Goal: Ask a question: Seek information or help from site administrators or community

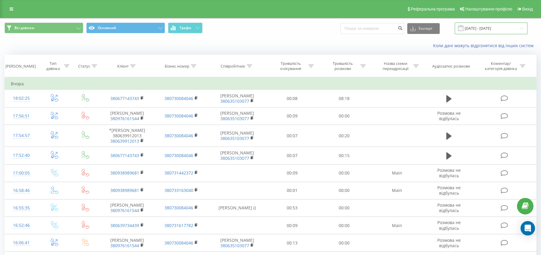
click at [502, 26] on input "18.07.2025 - 18.08.2025" at bounding box center [491, 29] width 73 height 12
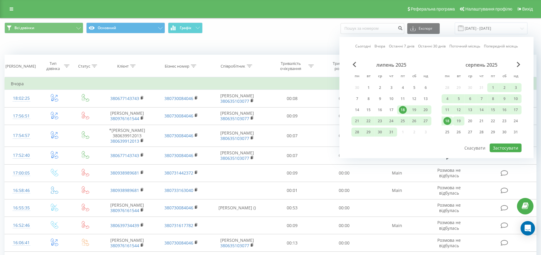
click at [457, 122] on div "19" at bounding box center [459, 121] width 8 height 8
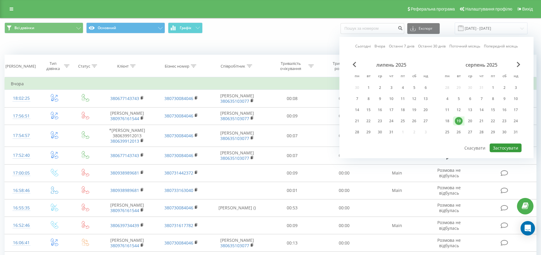
click at [497, 145] on button "Застосувати" at bounding box center [506, 148] width 32 height 9
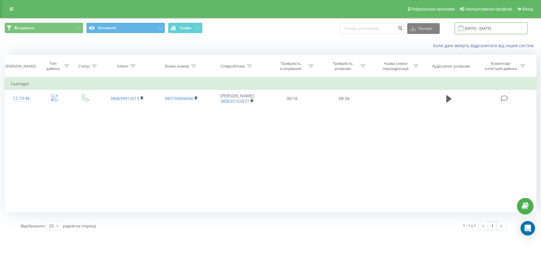
click at [496, 31] on input "19.08.2025 - 19.08.2025" at bounding box center [491, 29] width 73 height 12
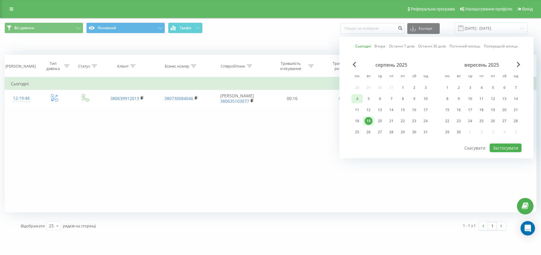
click at [359, 103] on div "4" at bounding box center [356, 98] width 11 height 9
click at [513, 148] on button "Застосувати" at bounding box center [506, 148] width 32 height 9
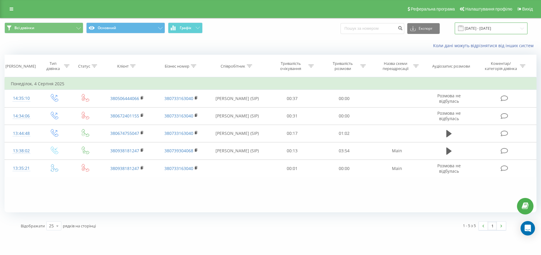
click at [488, 28] on input "04.08.2025 - 04.08.2025" at bounding box center [491, 29] width 73 height 12
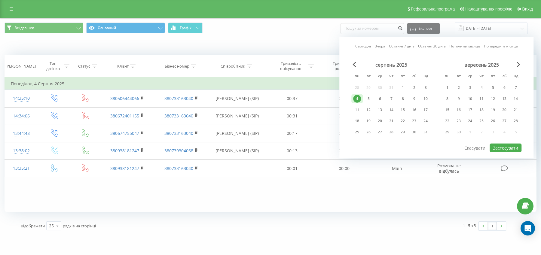
click at [357, 64] on div "серпень 2025" at bounding box center [391, 65] width 80 height 6
click at [354, 63] on span "Previous Month" at bounding box center [355, 64] width 4 height 5
click at [367, 113] on div "15" at bounding box center [369, 110] width 8 height 8
click at [504, 150] on button "Застосувати" at bounding box center [506, 148] width 32 height 9
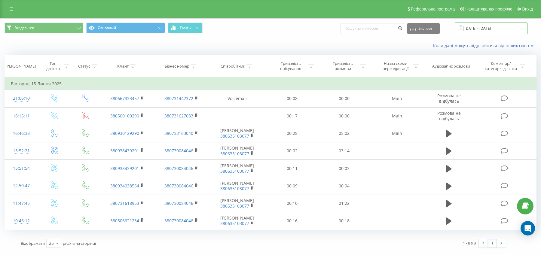
click at [484, 27] on input "15.07.2025 - 15.07.2025" at bounding box center [491, 29] width 73 height 12
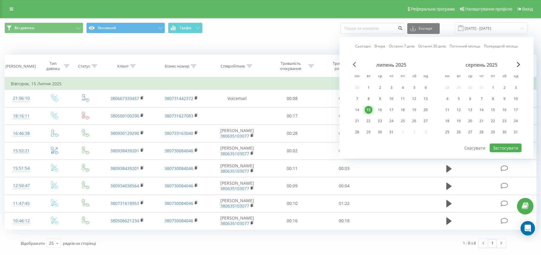
click at [354, 62] on span "Previous Month" at bounding box center [355, 64] width 4 height 5
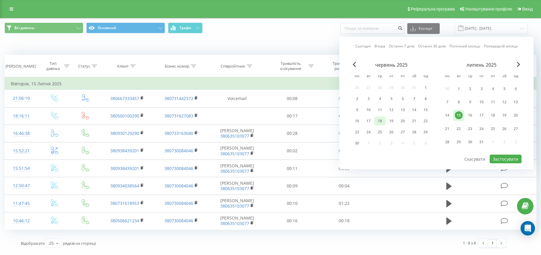
click at [378, 117] on div "18" at bounding box center [379, 121] width 11 height 9
click at [506, 159] on button "Застосувати" at bounding box center [506, 159] width 32 height 9
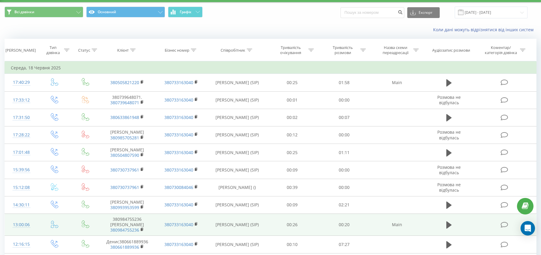
scroll to position [10, 0]
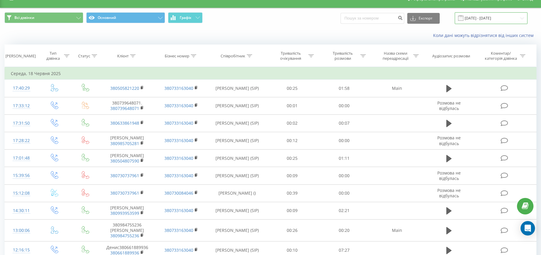
click at [502, 17] on input "18.06.2025 - 18.06.2025" at bounding box center [491, 18] width 73 height 12
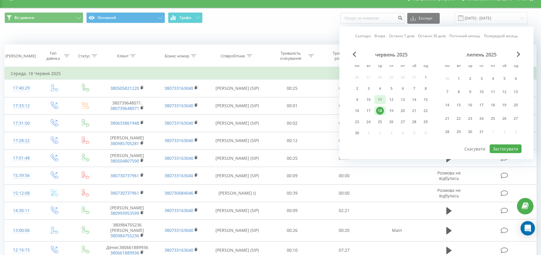
click at [381, 99] on div "11" at bounding box center [380, 100] width 8 height 8
click at [510, 146] on button "Застосувати" at bounding box center [506, 149] width 32 height 9
type input "11.06.2025 - 11.06.2025"
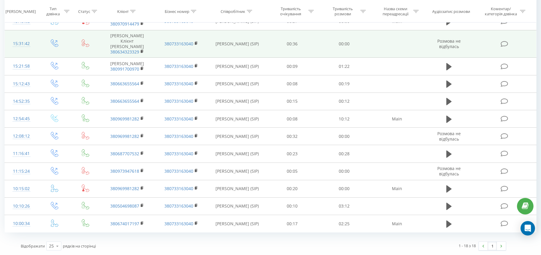
scroll to position [199, 0]
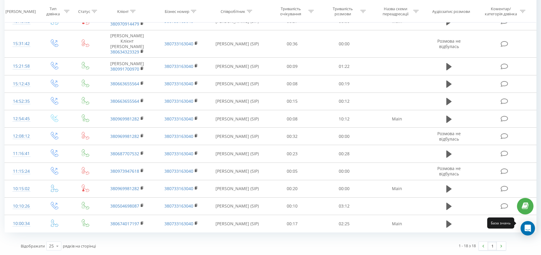
click at [530, 204] on link at bounding box center [525, 206] width 17 height 17
click at [529, 229] on icon "Open Intercom Messenger" at bounding box center [527, 229] width 7 height 8
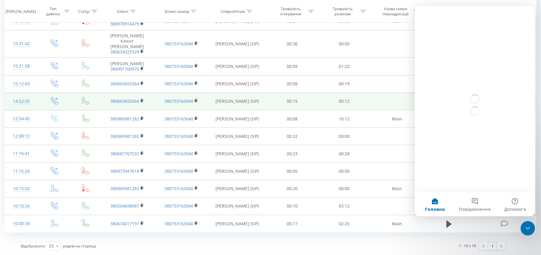
scroll to position [0, 0]
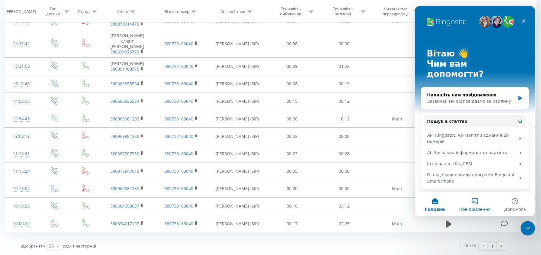
click at [478, 205] on button "Повідомлення" at bounding box center [475, 204] width 40 height 24
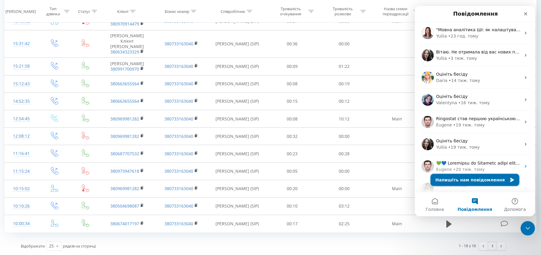
click at [474, 181] on button "Напишіть нам повідомлення" at bounding box center [475, 180] width 89 height 12
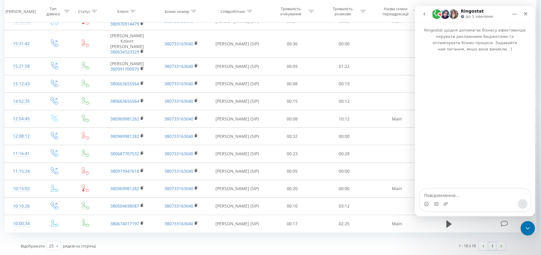
click at [448, 196] on textarea "Повідомлення..." at bounding box center [475, 194] width 110 height 10
type textarea "добрий день)"
type textarea "модете"
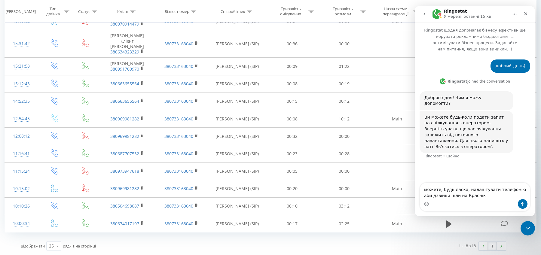
type textarea "можете, будь ласка, налаштувати телефонію аби дзвінки шли на Краснік"
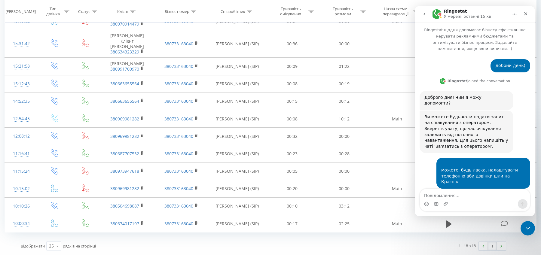
scroll to position [30, 0]
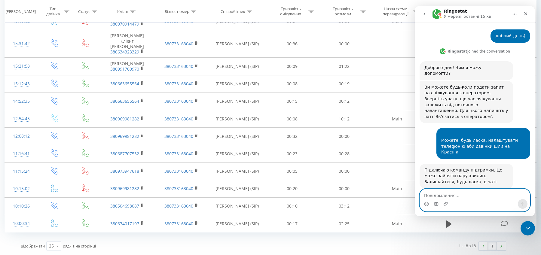
click at [472, 195] on textarea "Повідомлення..." at bounding box center [475, 194] width 110 height 10
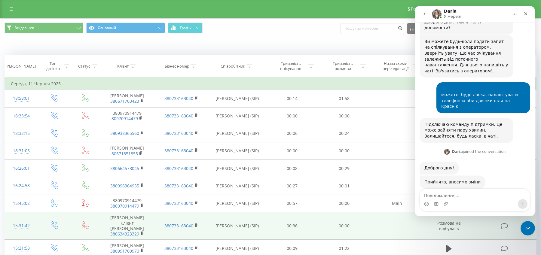
scroll to position [75, 0]
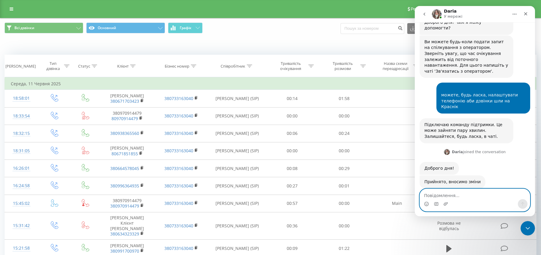
click at [446, 195] on textarea "Повідомлення..." at bounding box center [475, 194] width 110 height 10
click at [445, 195] on textarea "Повідомлення..." at bounding box center [475, 194] width 110 height 10
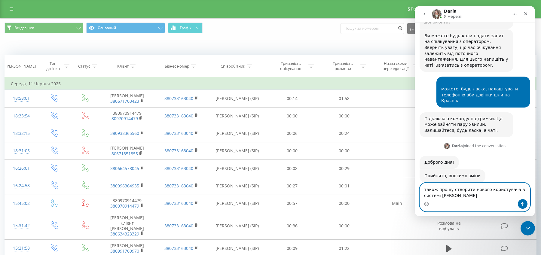
paste textarea "d.honcharuk@getlilo.com"
type textarea "також прошу створити нового користувача в системі Денис Гончарук d.honcharuk@ge…"
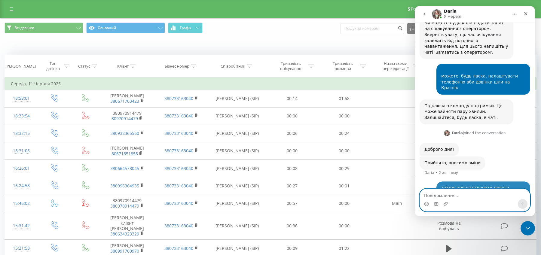
scroll to position [105, 0]
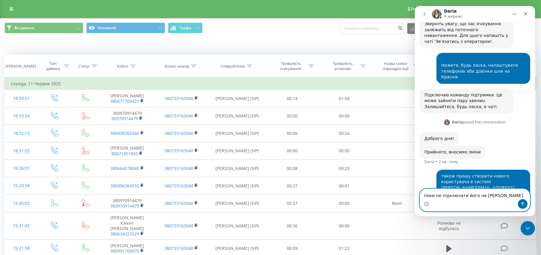
type textarea "поки не підключати його на ліні."
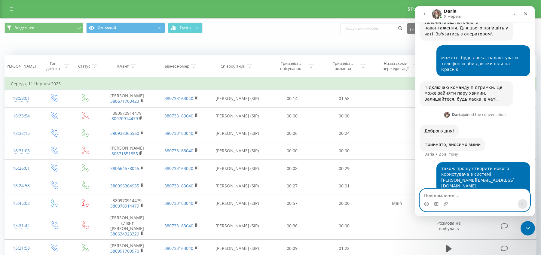
scroll to position [119, 0]
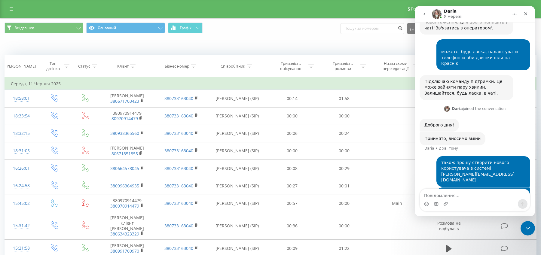
click at [316, 41] on div "Коли дані можуть відрізнятися вiд інших систем" at bounding box center [270, 45] width 541 height 14
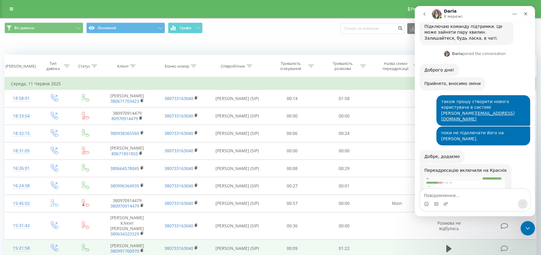
scroll to position [176, 0]
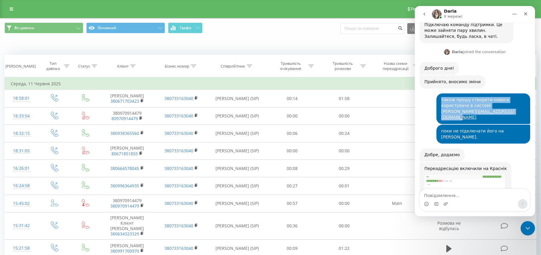
drag, startPoint x: 497, startPoint y: 102, endPoint x: 439, endPoint y: 100, distance: 57.7
click at [439, 100] on div "також прошу створити нового користувача в системі Денис Гончарук d.honcharuk@ge…" at bounding box center [483, 108] width 94 height 31
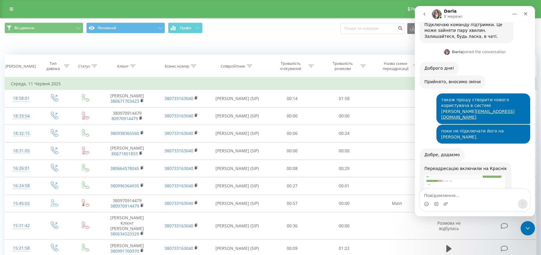
click at [431, 125] on div "поки не підключати його на ліні. Анастасія • 2 хв. тому" at bounding box center [475, 137] width 111 height 24
drag, startPoint x: 503, startPoint y: 102, endPoint x: 442, endPoint y: 100, distance: 61.7
click at [442, 100] on div "також прошу створити нового користувача в системі Денис Гончарук d.honcharuk@ge…" at bounding box center [483, 108] width 84 height 23
copy link "d.honcharuk@getlilo.com"
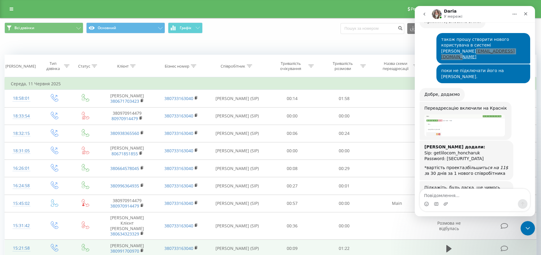
scroll to position [235, 0]
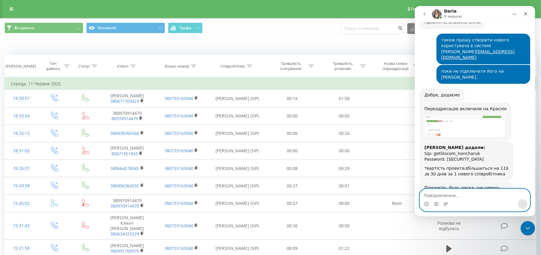
click at [439, 198] on textarea "Повідомлення..." at bounding box center [475, 194] width 110 height 10
drag, startPoint x: 491, startPoint y: 197, endPoint x: 458, endPoint y: 197, distance: 33.4
click at [458, 197] on textarea "прошу видалити Олену Ступак" at bounding box center [475, 194] width 110 height 10
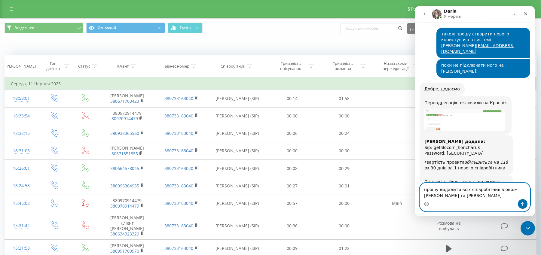
type textarea "прошу видалити всіх співробітників окрім Краснік та Гончарук"
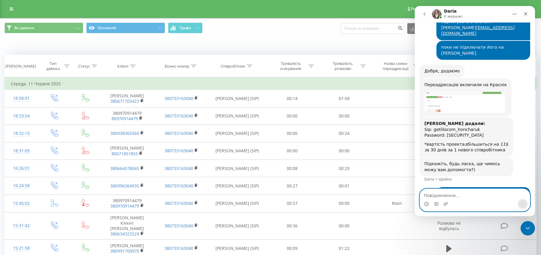
scroll to position [259, 0]
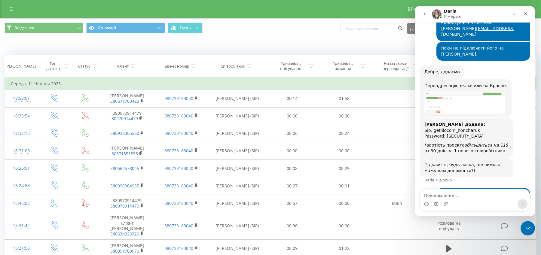
drag, startPoint x: 492, startPoint y: 112, endPoint x: 417, endPoint y: 102, distance: 75.3
click at [417, 102] on div "добрий день) Анастасія • 11 хв. тому Ringostat joined the conversation 12:58 До…" at bounding box center [475, 7] width 120 height 427
copy div "Менеджера додали: Sip: getlilocom_honcharuk Password: 6WGc!uT#M}@eva(z"
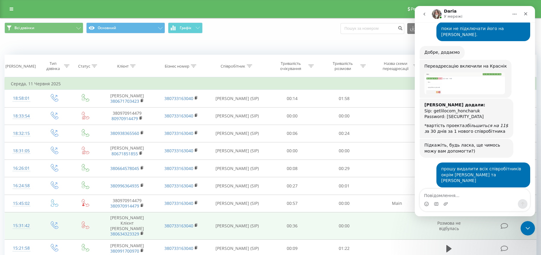
scroll to position [277, 0]
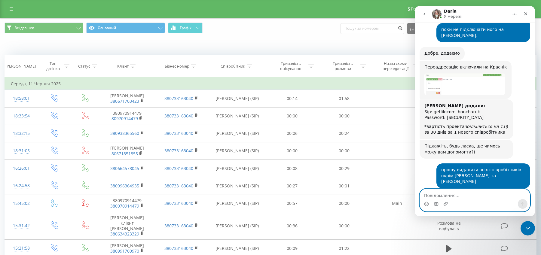
click at [451, 196] on textarea "Повідомлення..." at bounding box center [475, 194] width 110 height 10
type textarea "дякую! це все)"
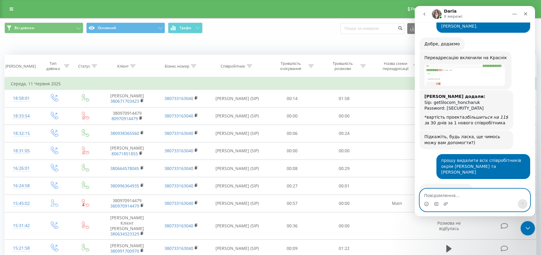
scroll to position [295, 0]
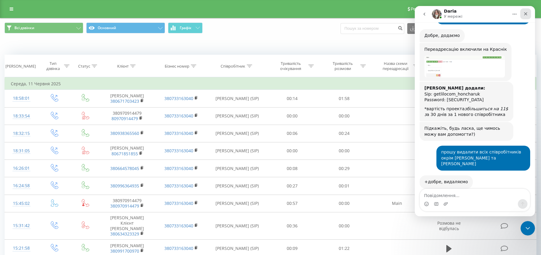
click at [526, 14] on icon "Закрити" at bounding box center [525, 13] width 5 height 5
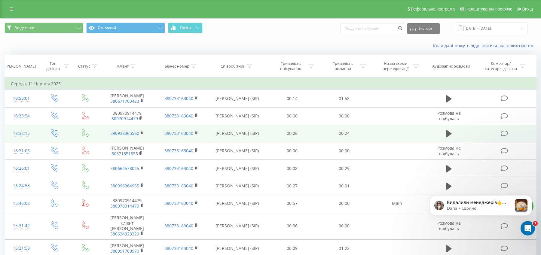
scroll to position [423, 0]
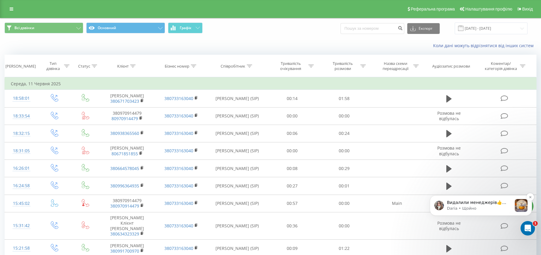
click at [479, 206] on p "Daria • Щойно" at bounding box center [479, 208] width 65 height 5
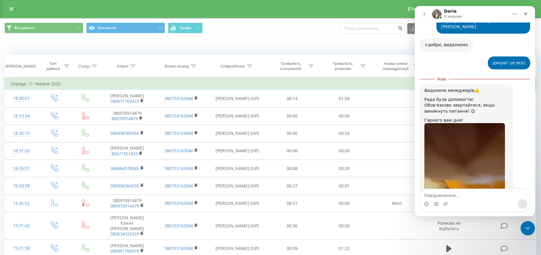
scroll to position [433, 0]
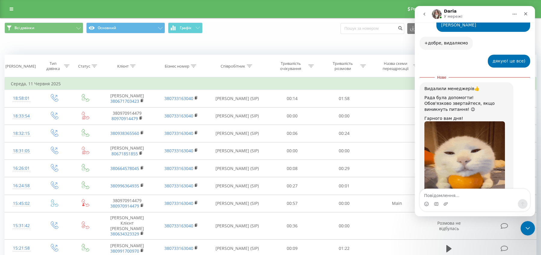
click at [337, 29] on div "Всі дзвінки Основний Графік Експорт .csv .xls .xlsx 11.06.2025 - 11.06.2025" at bounding box center [271, 29] width 532 height 12
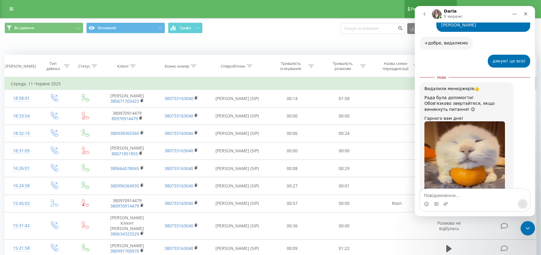
click at [414, 15] on link "Реферальна програма" at bounding box center [431, 9] width 53 height 18
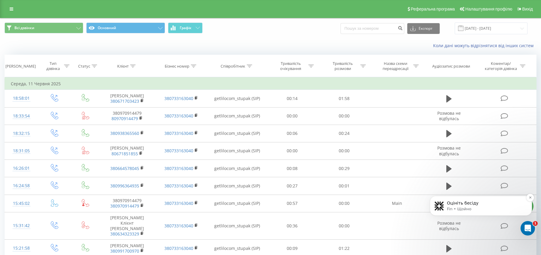
click at [474, 208] on p "Fin • Щойно" at bounding box center [486, 209] width 78 height 5
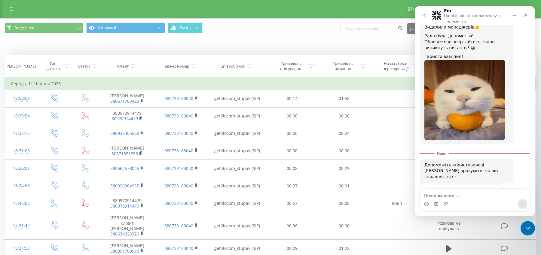
scroll to position [489, 0]
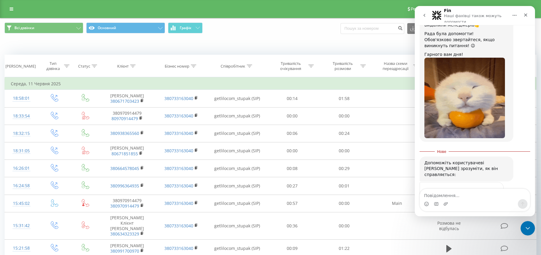
click at [485, 198] on div "Жахливо Погано OK Добре Чудово" at bounding box center [462, 206] width 66 height 17
click at [489, 199] on span "Чудово" at bounding box center [490, 204] width 11 height 11
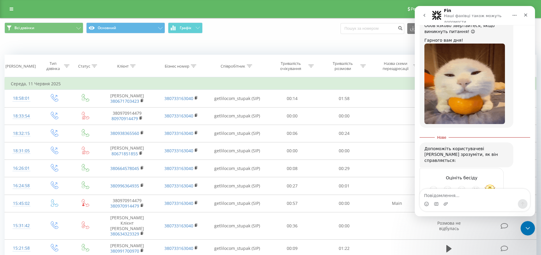
scroll to position [505, 0]
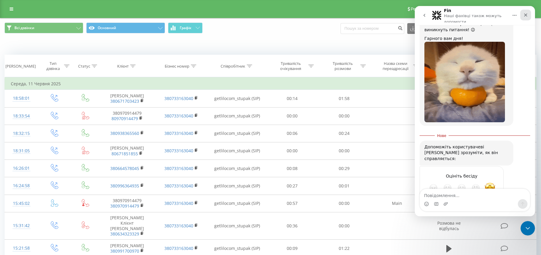
click at [527, 14] on icon "Закрити" at bounding box center [525, 15] width 5 height 5
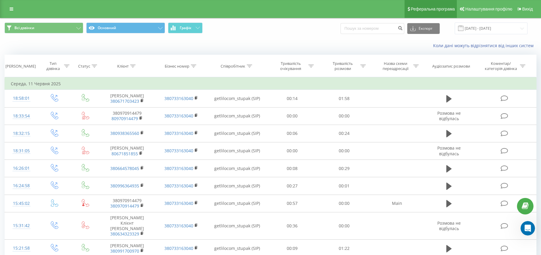
scroll to position [495, 0]
click at [525, 227] on icon "Відкрити програму для спілкування Intercom" at bounding box center [527, 228] width 10 height 10
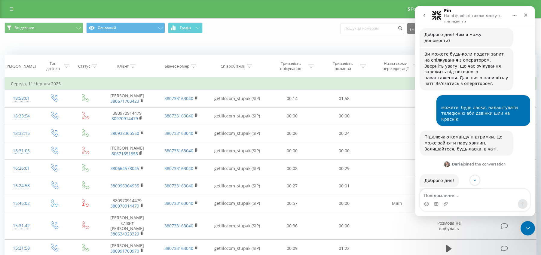
scroll to position [64, 0]
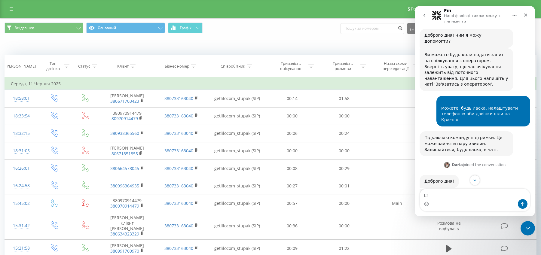
type textarea "L"
type textarea "Дар'є, а підкажіть ще, прошу, нам треба сім-карту замовити нову"
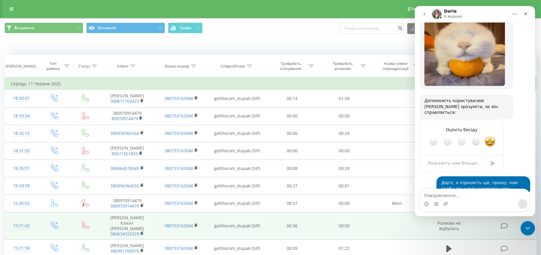
scroll to position [540, 0]
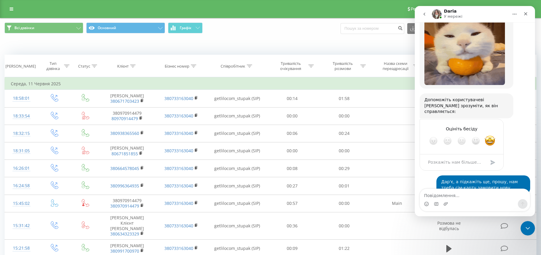
click at [433, 196] on textarea "Повідомлення..." at bounding box center [475, 194] width 110 height 10
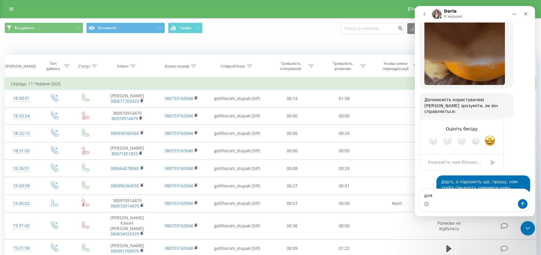
scroll to position [541, 0]
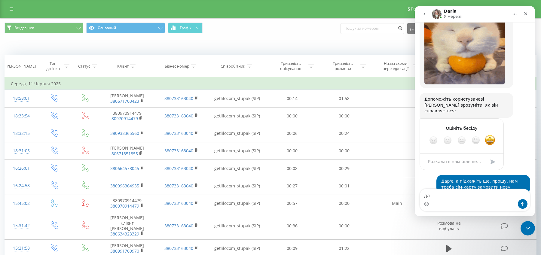
type textarea "д"
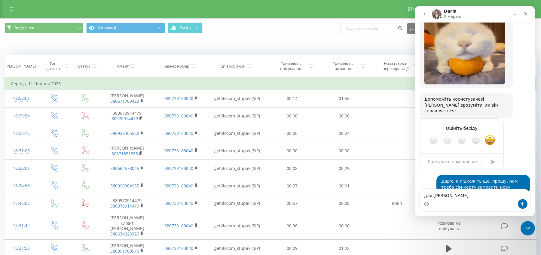
type textarea "для Гончарука"
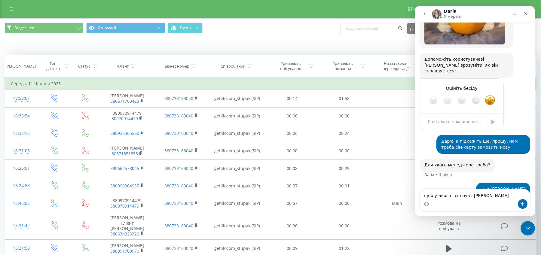
scroll to position [582, 0]
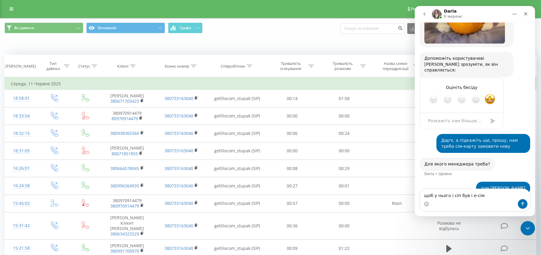
type textarea "щоб у нього і сіп був і е-сім"
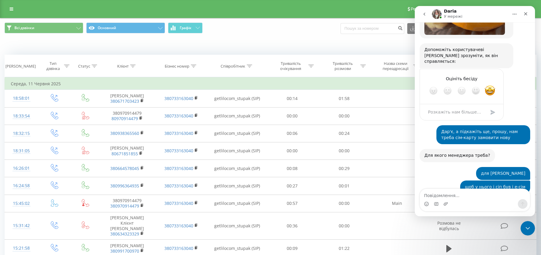
scroll to position [590, 0]
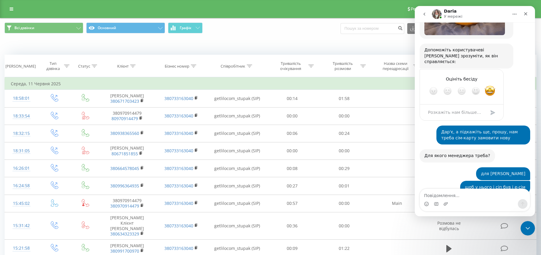
click at [462, 190] on textarea "Повідомлення..." at bounding box center [475, 194] width 110 height 10
click at [457, 198] on textarea "Повідомлення..." at bounding box center [475, 194] width 110 height 10
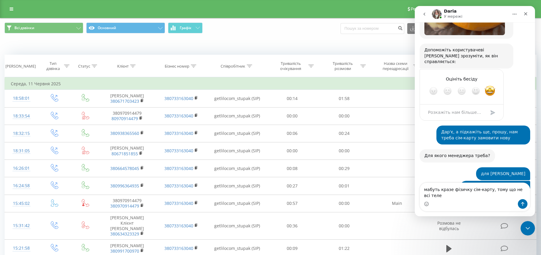
scroll to position [596, 0]
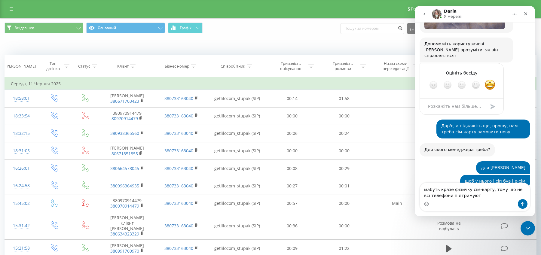
type textarea "мабуть кразе фізичку сім-карту, тому що не всі телефони підтримують"
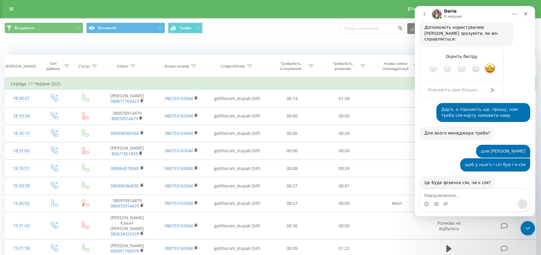
scroll to position [614, 0]
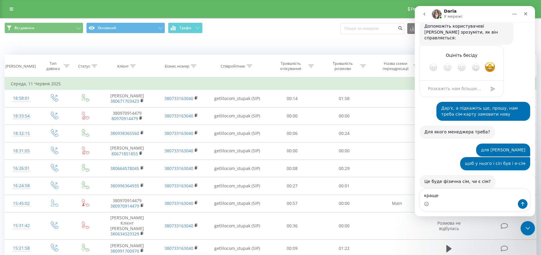
type textarea "краще"
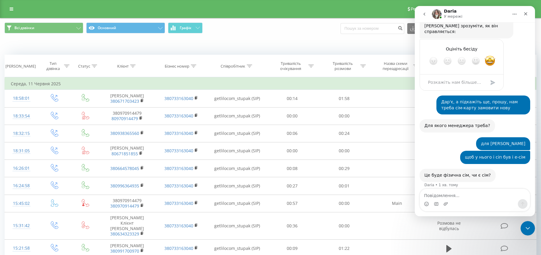
scroll to position [628, 0]
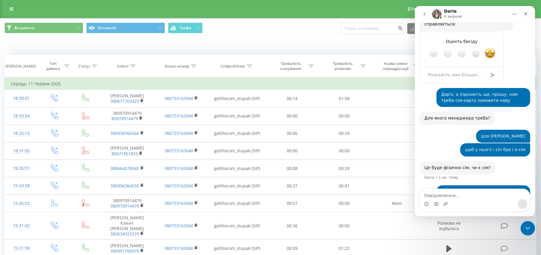
click at [469, 193] on textarea "Повідомлення..." at bounding box center [475, 194] width 110 height 10
click at [424, 195] on textarea "Повідомлення..." at bounding box center [475, 194] width 110 height 10
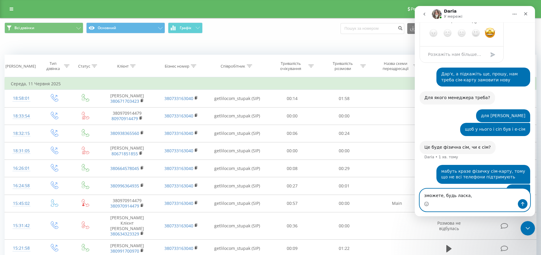
scroll to position [651, 0]
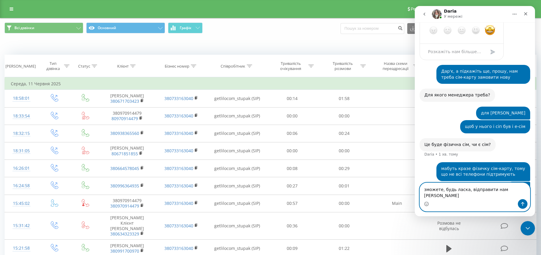
type textarea "зможете, будь ласка, відправити нам НП"
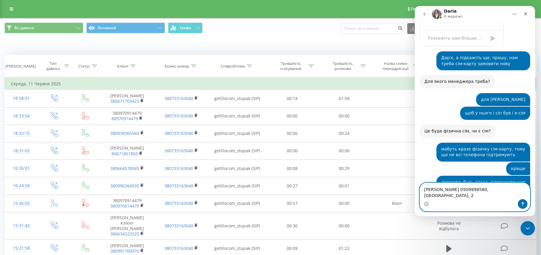
scroll to position [665, 0]
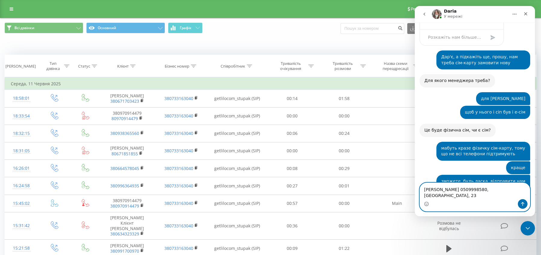
type textarea "Краснік Анастасія 0509998580, Київ, 233"
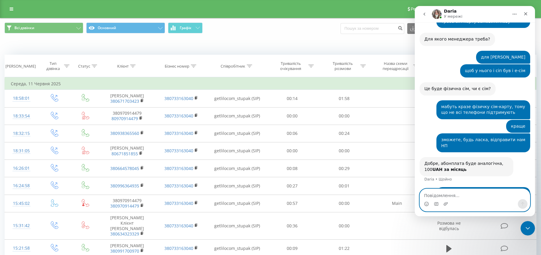
scroll to position [712, 0]
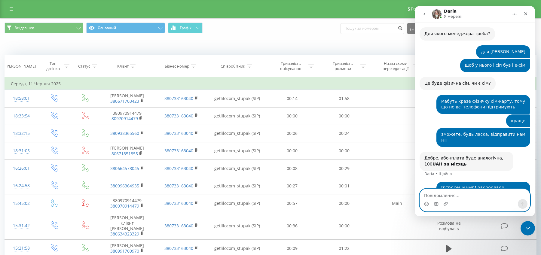
click at [441, 198] on textarea "Повідомлення..." at bounding box center [475, 194] width 110 height 10
type textarea "супер, най буде"
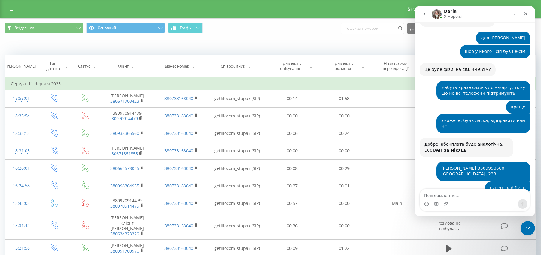
scroll to position [726, 0]
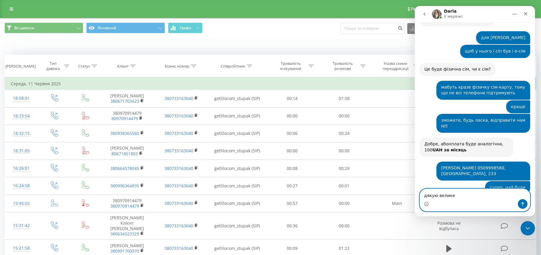
type textarea "дякую велике"
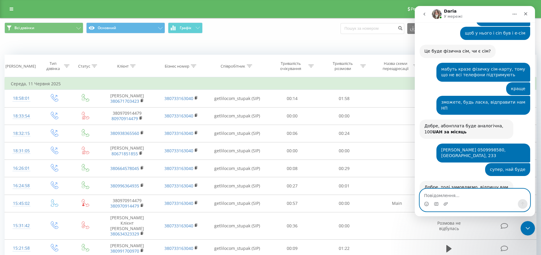
scroll to position [727, 0]
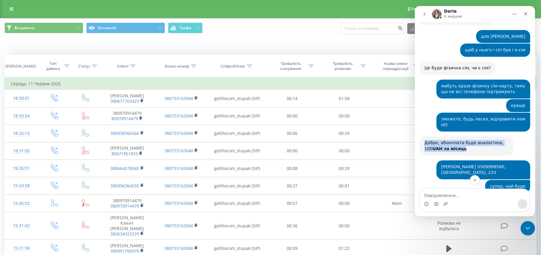
drag, startPoint x: 462, startPoint y: 107, endPoint x: 422, endPoint y: 97, distance: 41.6
click at [422, 136] on div "Добре, абонплата буде аналогічна, 100 UAH за місяць Daria • Щойно" at bounding box center [467, 145] width 94 height 19
copy div "Добре, абонплата буде аналогічна, 100 UAH за місяць"
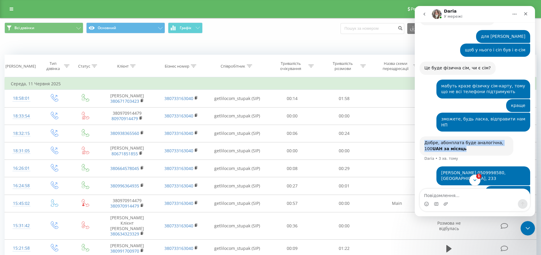
click at [479, 180] on button "1" at bounding box center [474, 180] width 11 height 11
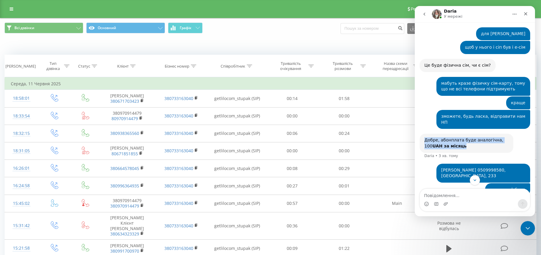
scroll to position [730, 0]
click at [424, 11] on button "go back" at bounding box center [424, 13] width 11 height 11
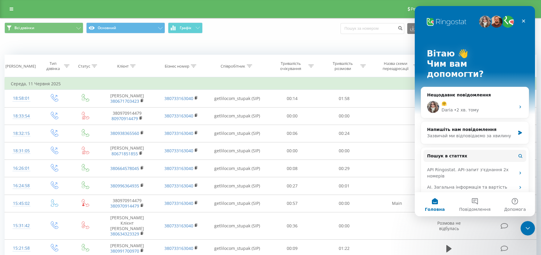
scroll to position [0, 0]
click at [469, 96] on div "А номер Щербака відключити ж? 380635103005 Daria • 3 хв. тому" at bounding box center [475, 107] width 108 height 22
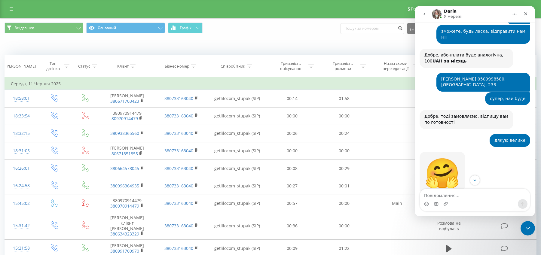
scroll to position [818, 0]
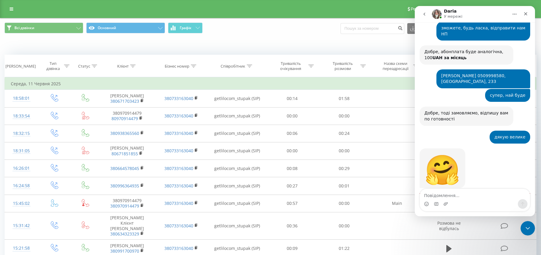
click at [440, 197] on textarea "Повідомлення..." at bounding box center [475, 194] width 110 height 10
type textarea "так, будь ласка"
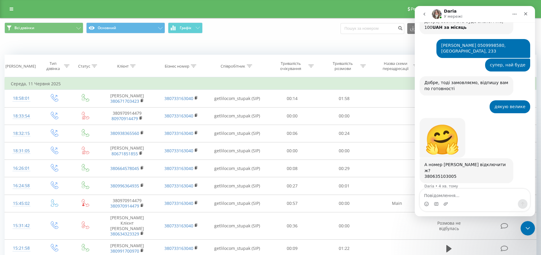
scroll to position [850, 0]
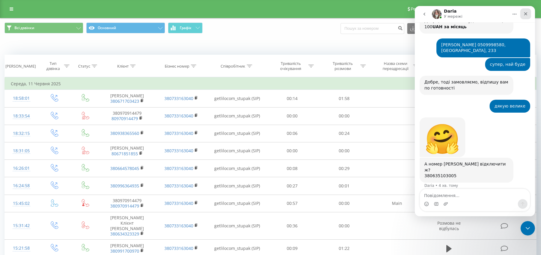
click at [527, 13] on icon "Закрити" at bounding box center [525, 13] width 5 height 5
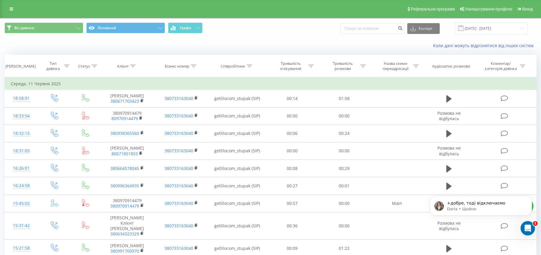
scroll to position [0, 0]
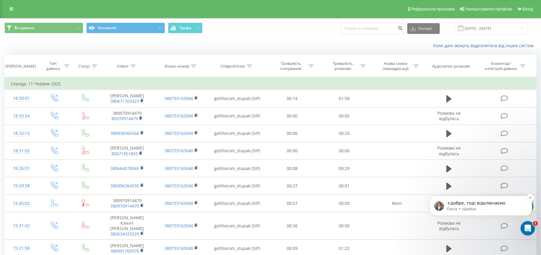
click at [476, 207] on p "Daria • Щойно" at bounding box center [486, 209] width 78 height 5
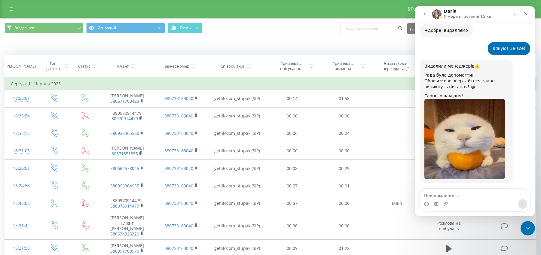
scroll to position [665, 0]
